Goal: Information Seeking & Learning: Learn about a topic

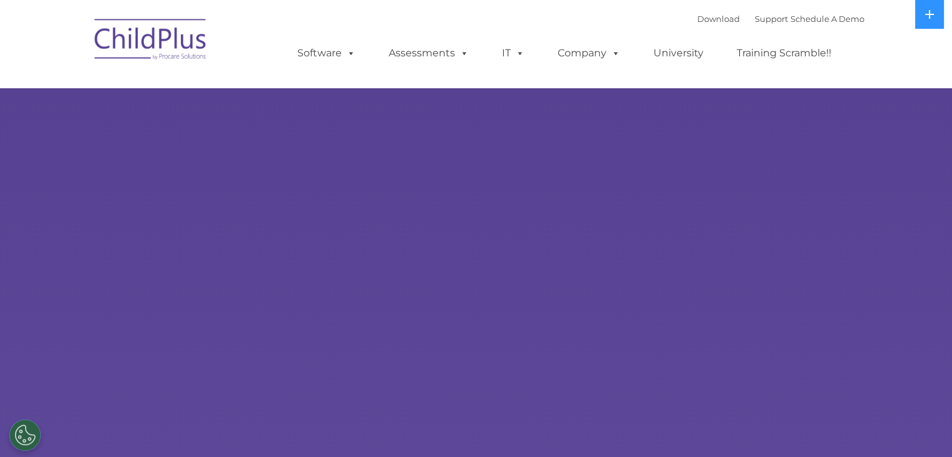
select select "MEDIUM"
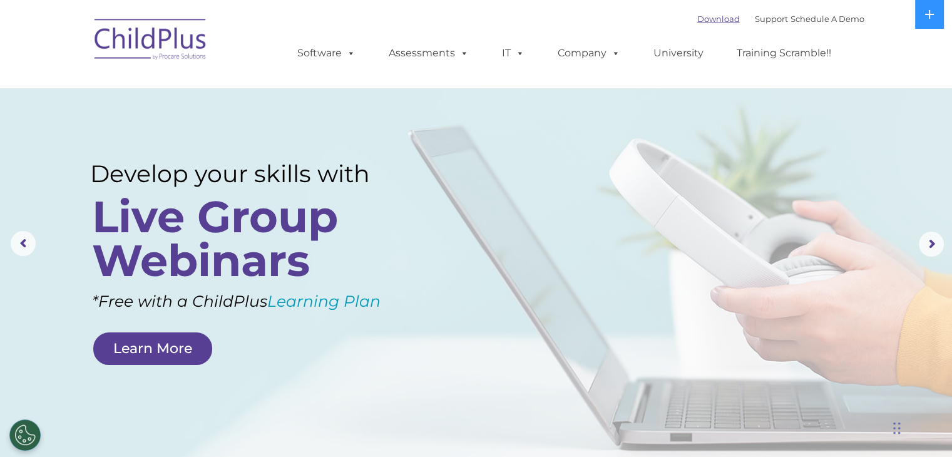
click at [718, 23] on link "Download" at bounding box center [719, 19] width 43 height 10
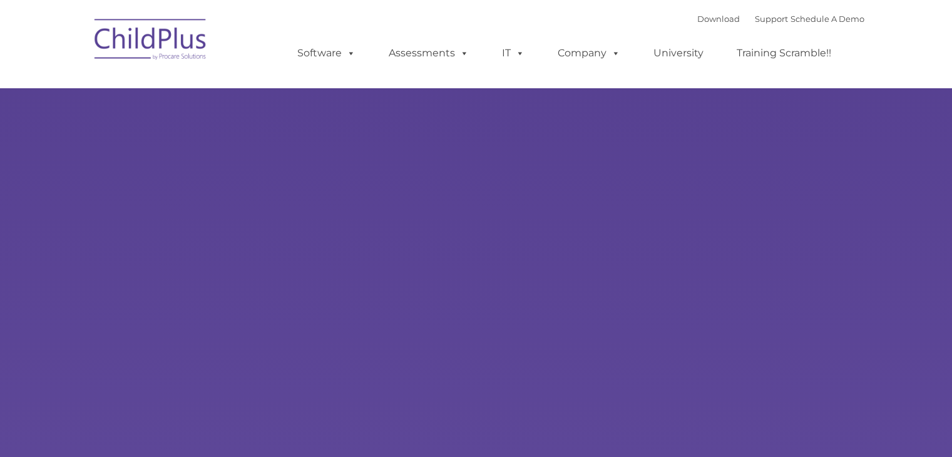
select select "MEDIUM"
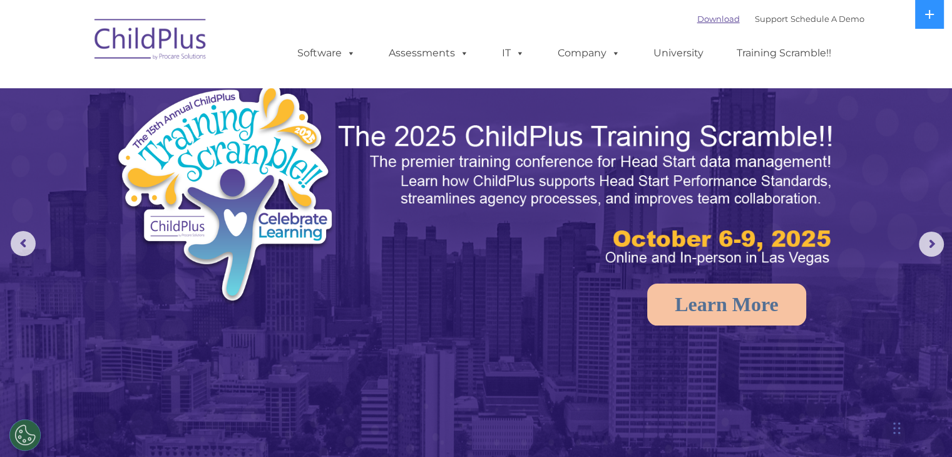
click at [698, 16] on link "Download" at bounding box center [719, 19] width 43 height 10
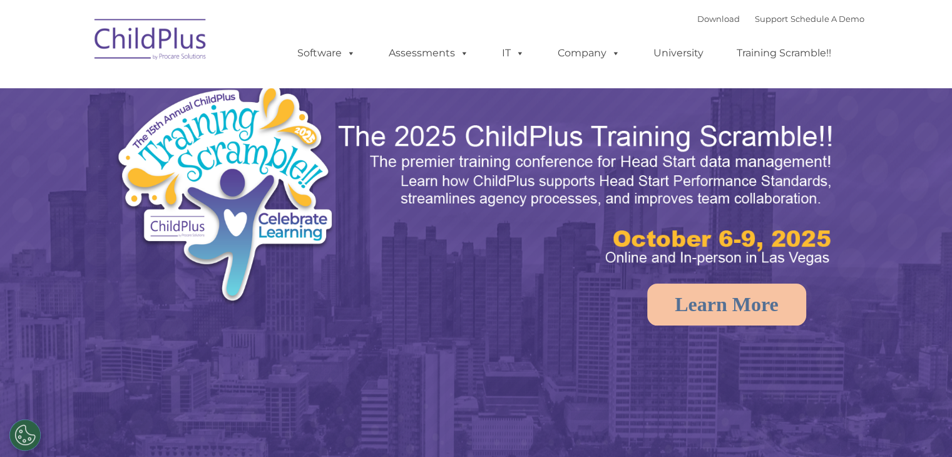
select select "MEDIUM"
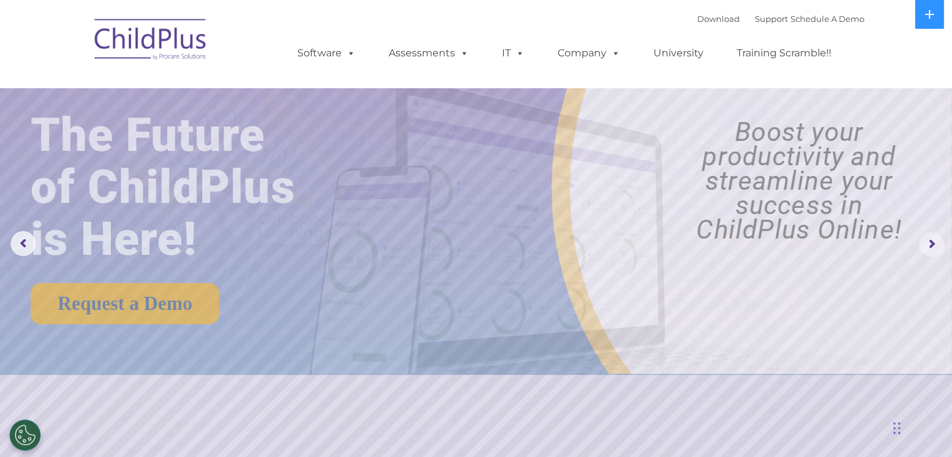
click at [935, 244] on rs-arrow at bounding box center [931, 244] width 25 height 25
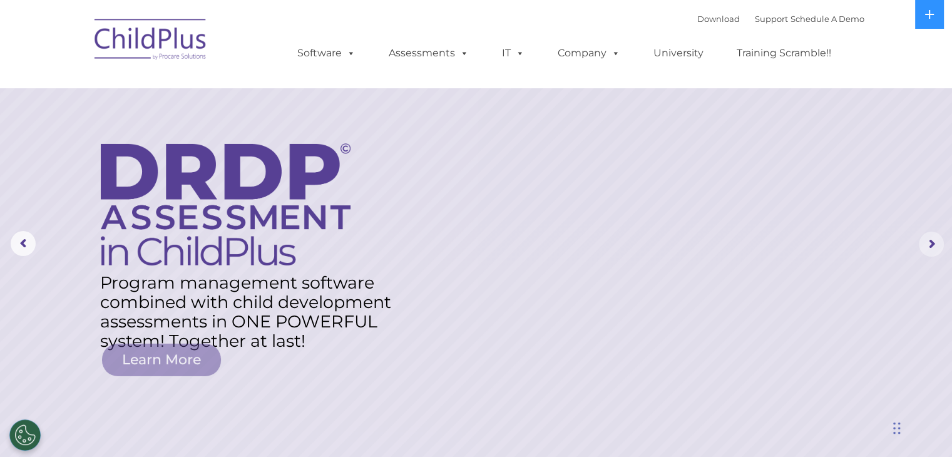
click at [935, 244] on rs-arrow at bounding box center [931, 244] width 25 height 25
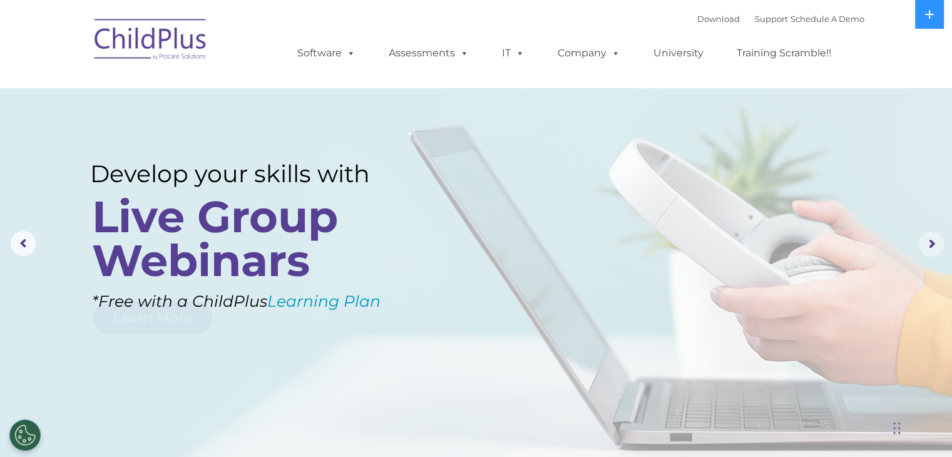
click at [935, 244] on rs-arrow at bounding box center [931, 244] width 25 height 25
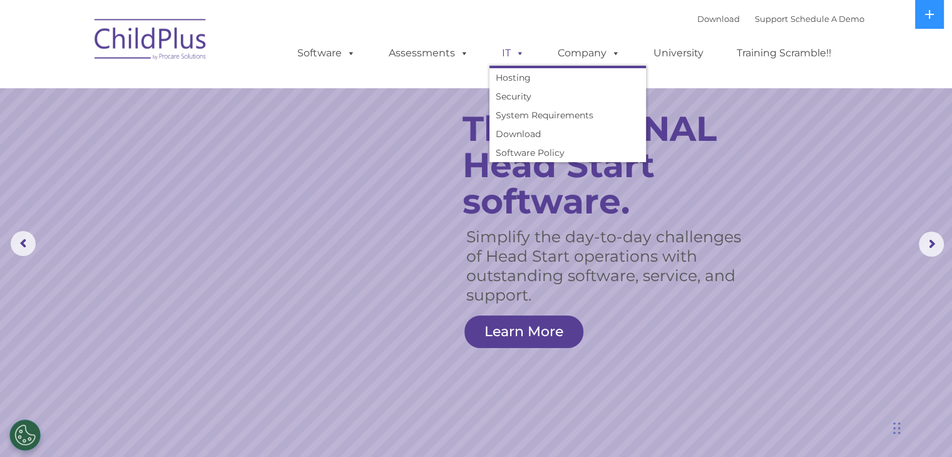
click at [515, 55] on span at bounding box center [518, 53] width 14 height 12
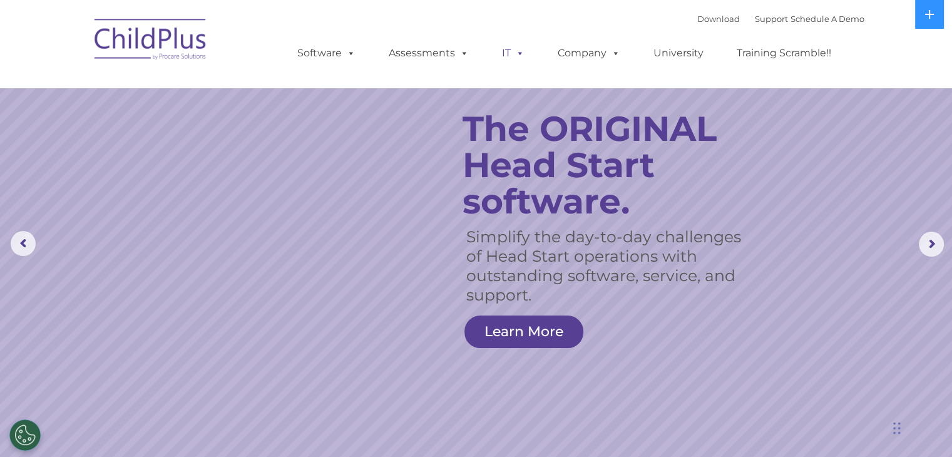
click at [508, 52] on link "IT" at bounding box center [514, 53] width 48 height 25
click at [516, 58] on span at bounding box center [518, 53] width 14 height 12
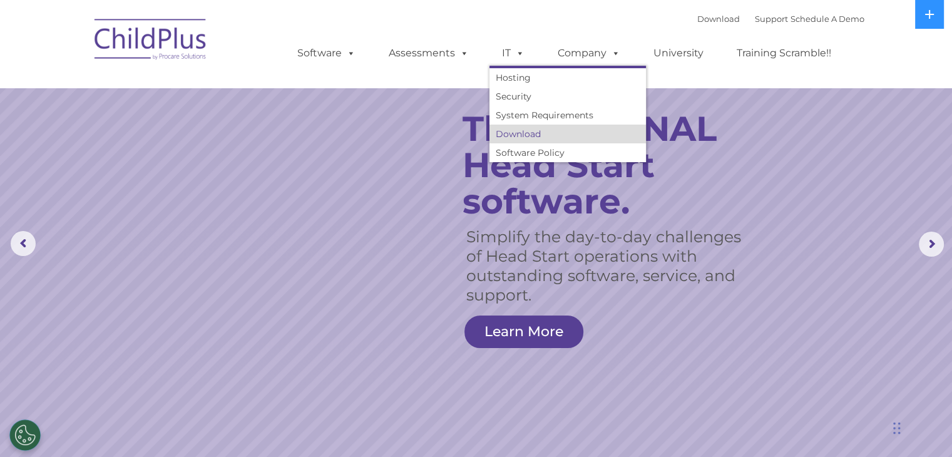
click at [526, 131] on link "Download" at bounding box center [568, 134] width 157 height 19
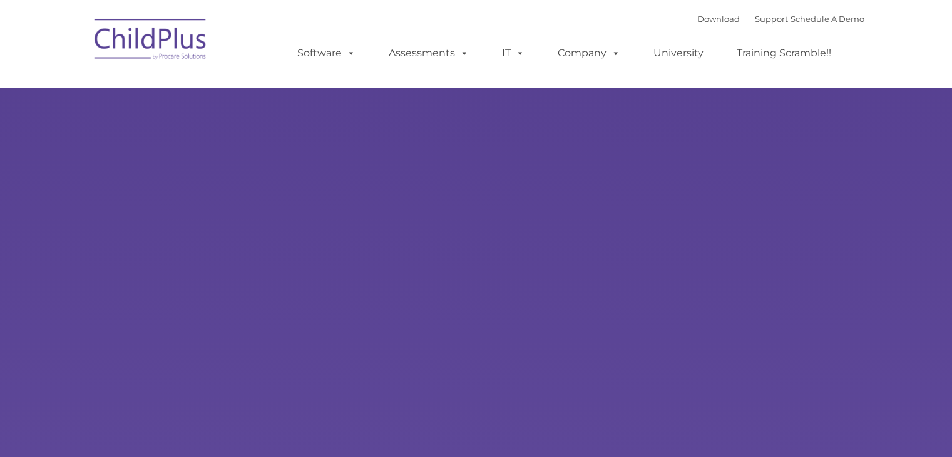
select select "MEDIUM"
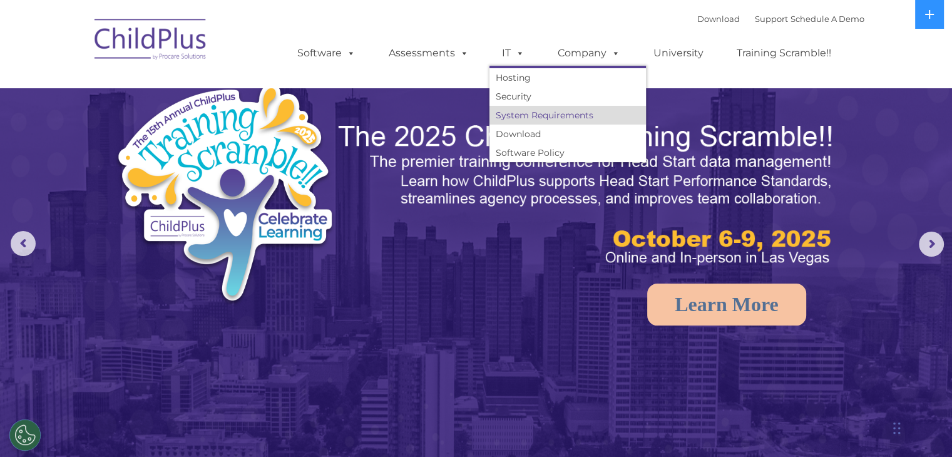
click at [519, 118] on link "System Requirements" at bounding box center [568, 115] width 157 height 19
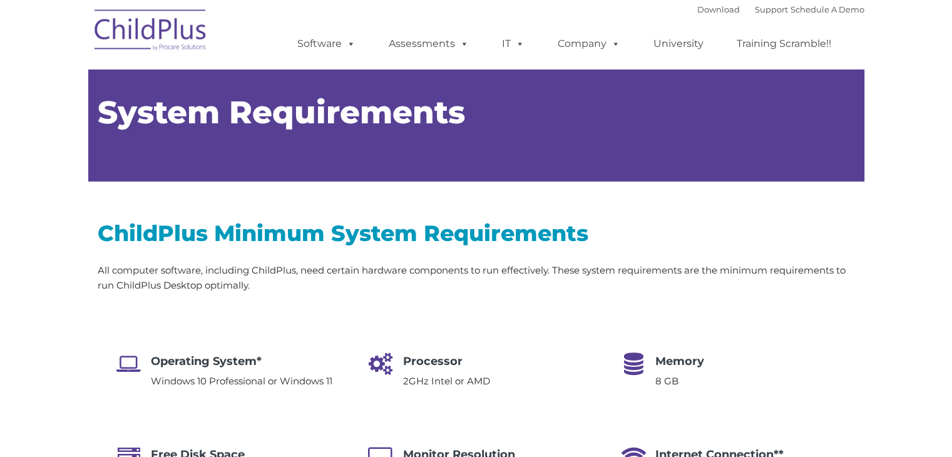
type input ""
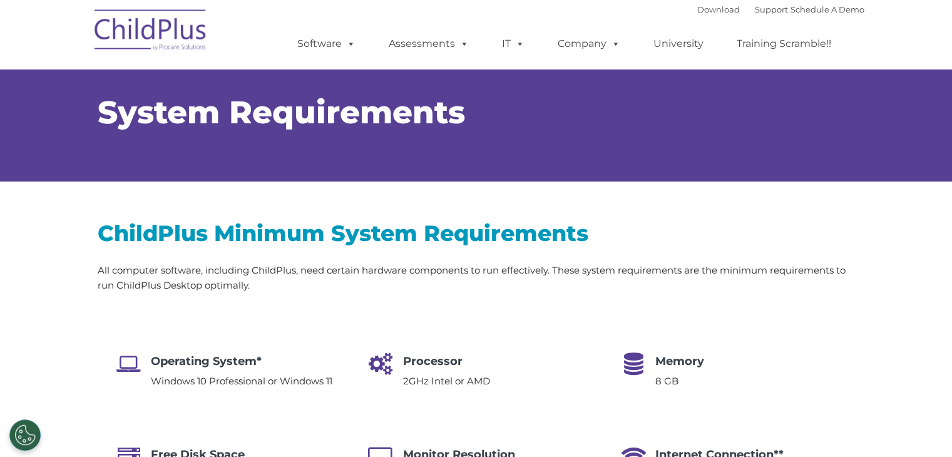
select select "MEDIUM"
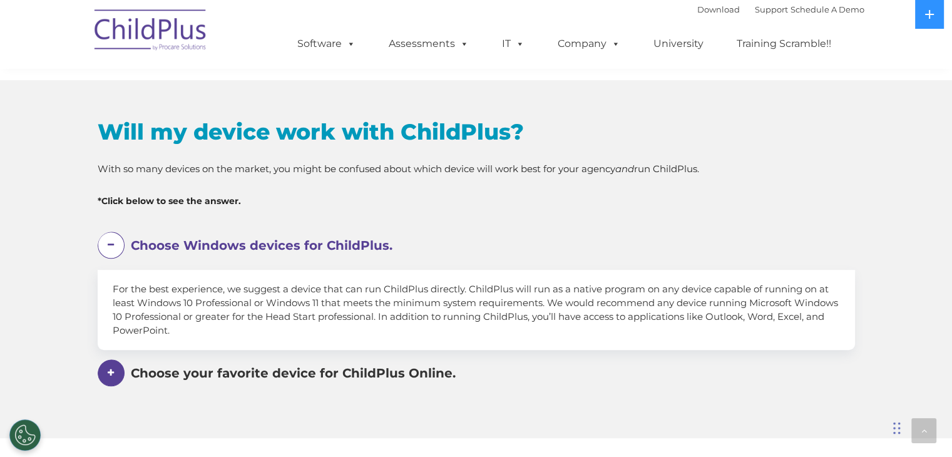
scroll to position [567, 0]
